Goal: Task Accomplishment & Management: Use online tool/utility

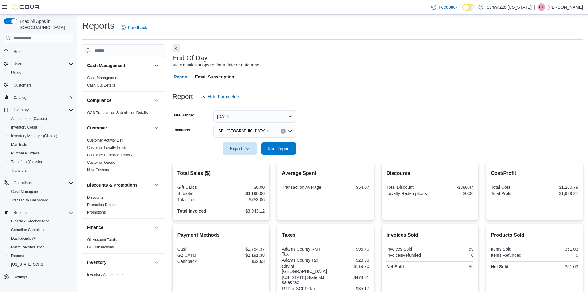
scroll to position [340, 0]
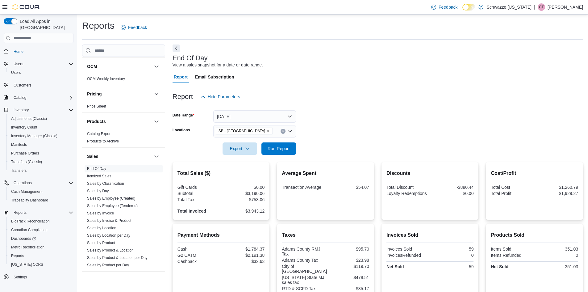
click at [283, 140] on div at bounding box center [378, 139] width 411 height 5
drag, startPoint x: 284, startPoint y: 144, endPoint x: 286, endPoint y: 148, distance: 4.8
click at [286, 148] on span "Run Report" at bounding box center [278, 148] width 27 height 12
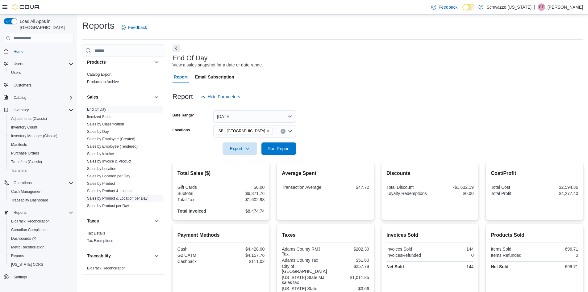
scroll to position [401, 0]
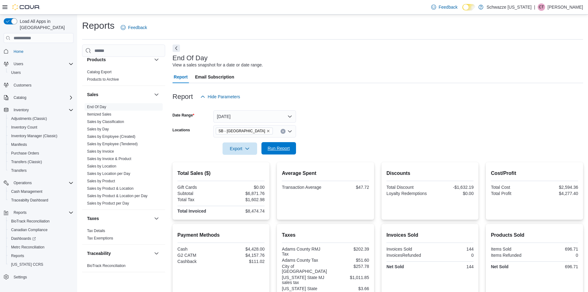
drag, startPoint x: 274, startPoint y: 158, endPoint x: 270, endPoint y: 153, distance: 5.9
click at [273, 157] on div at bounding box center [378, 158] width 411 height 7
click at [269, 144] on span "Run Report" at bounding box center [278, 148] width 27 height 12
click at [282, 144] on span "Run Report" at bounding box center [278, 148] width 27 height 12
click at [247, 148] on icon "button" at bounding box center [247, 148] width 5 height 5
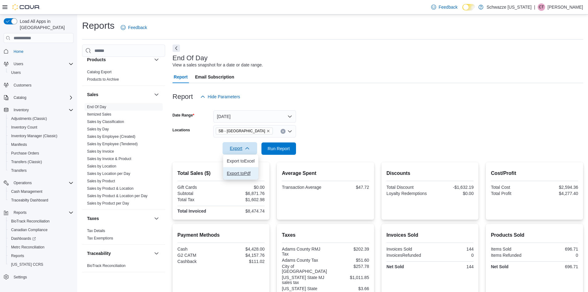
click at [244, 171] on span "Export to Pdf" at bounding box center [241, 173] width 28 height 5
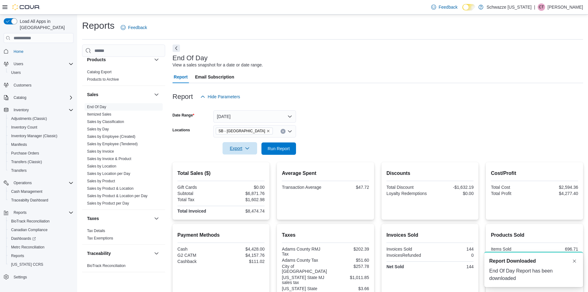
scroll to position [0, 0]
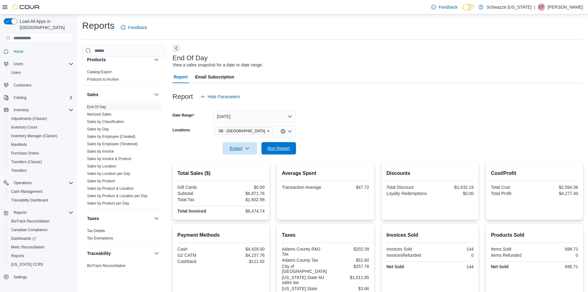
click at [270, 146] on span "Run Report" at bounding box center [279, 148] width 22 height 6
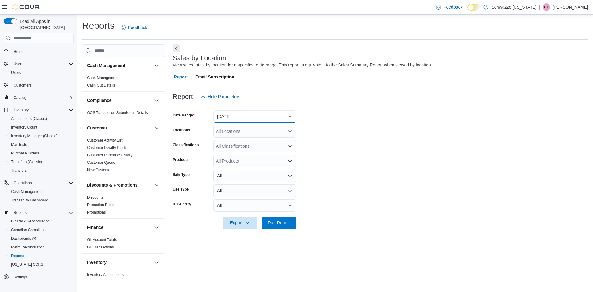
click at [254, 115] on button "[DATE]" at bounding box center [254, 116] width 83 height 12
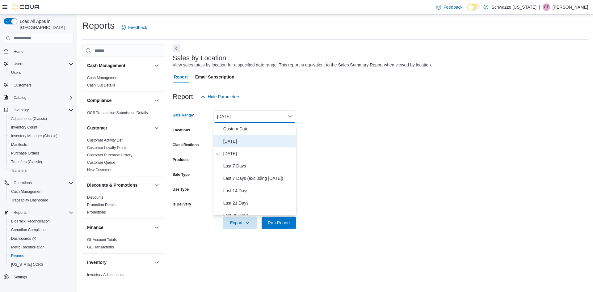
click at [250, 137] on button "[DATE]" at bounding box center [254, 141] width 83 height 12
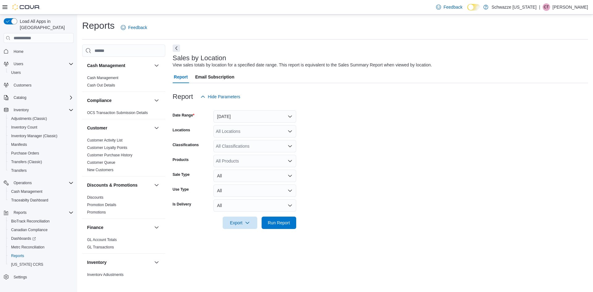
click at [244, 131] on div "All Locations" at bounding box center [254, 131] width 83 height 12
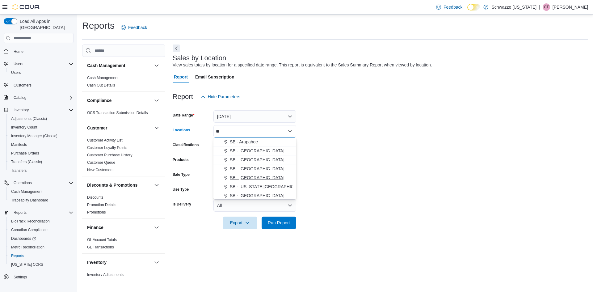
type input "**"
click at [256, 174] on div "SB - [GEOGRAPHIC_DATA]" at bounding box center [254, 177] width 75 height 6
click at [361, 134] on form "Date Range [DATE] Locations [GEOGRAPHIC_DATA] - [GEOGRAPHIC_DATA] Combo box. Se…" at bounding box center [380, 166] width 415 height 126
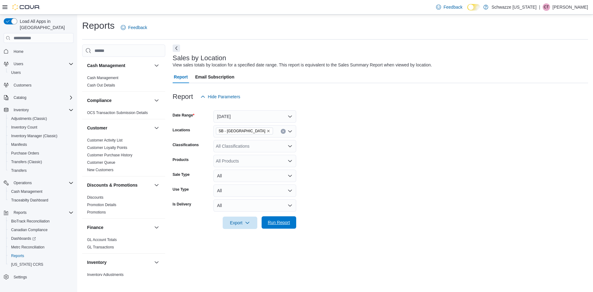
click at [268, 226] on span "Run Report" at bounding box center [278, 222] width 27 height 12
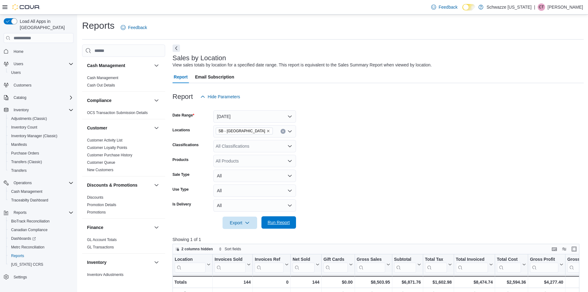
click at [284, 225] on span "Run Report" at bounding box center [279, 222] width 22 height 6
click at [437, 8] on div "Feedback Dark Mode Schwazze [US_STATE] | CT [PERSON_NAME]" at bounding box center [294, 7] width 588 height 15
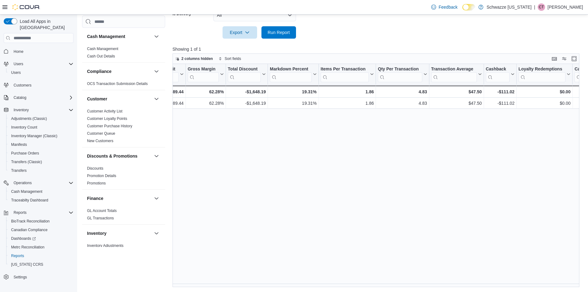
scroll to position [0, 388]
